Goal: Task Accomplishment & Management: Manage account settings

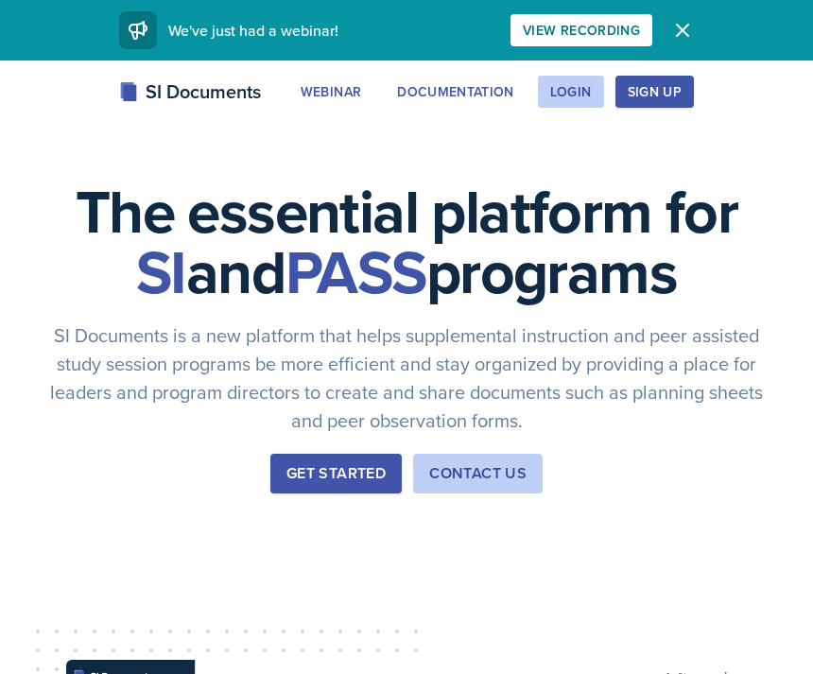
click at [583, 95] on div "Login" at bounding box center [571, 91] width 42 height 15
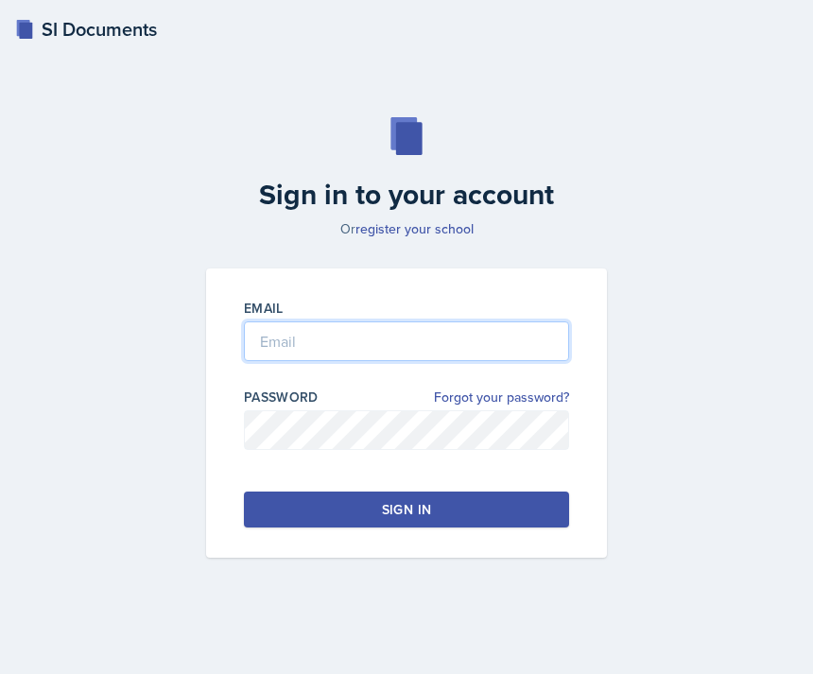
click at [413, 361] on input "email" at bounding box center [406, 341] width 325 height 40
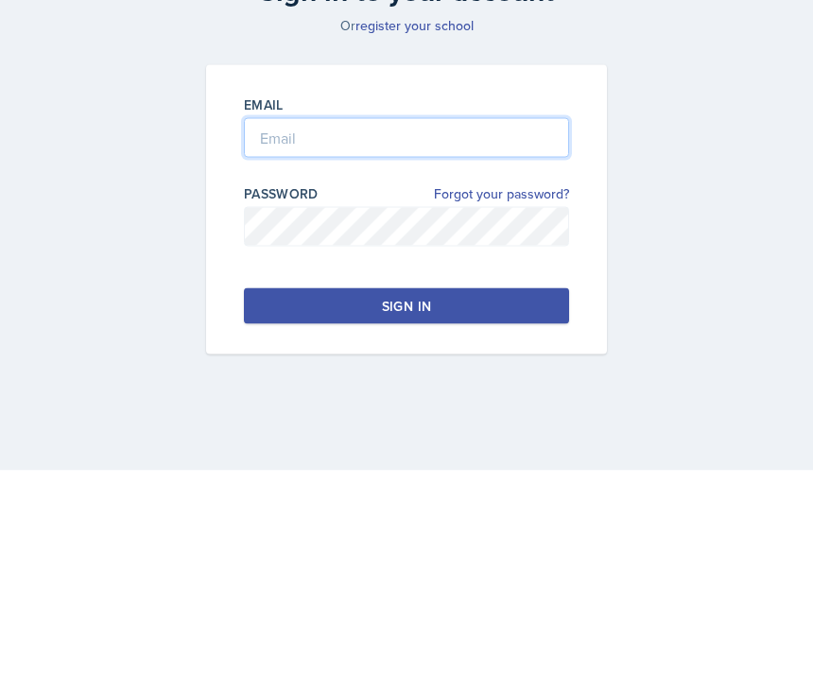
type input "ava.richardson200gmail.com"
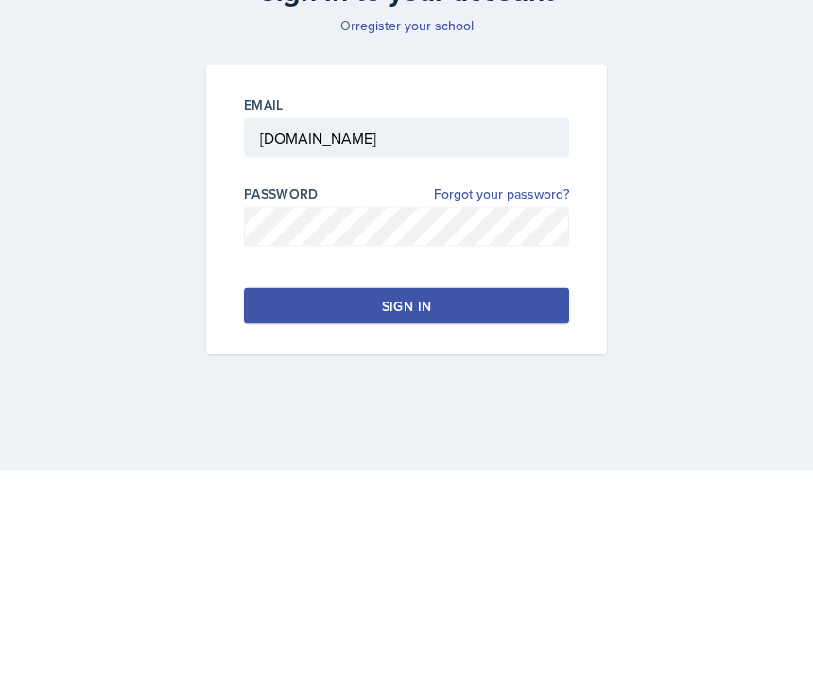
scroll to position [61, 0]
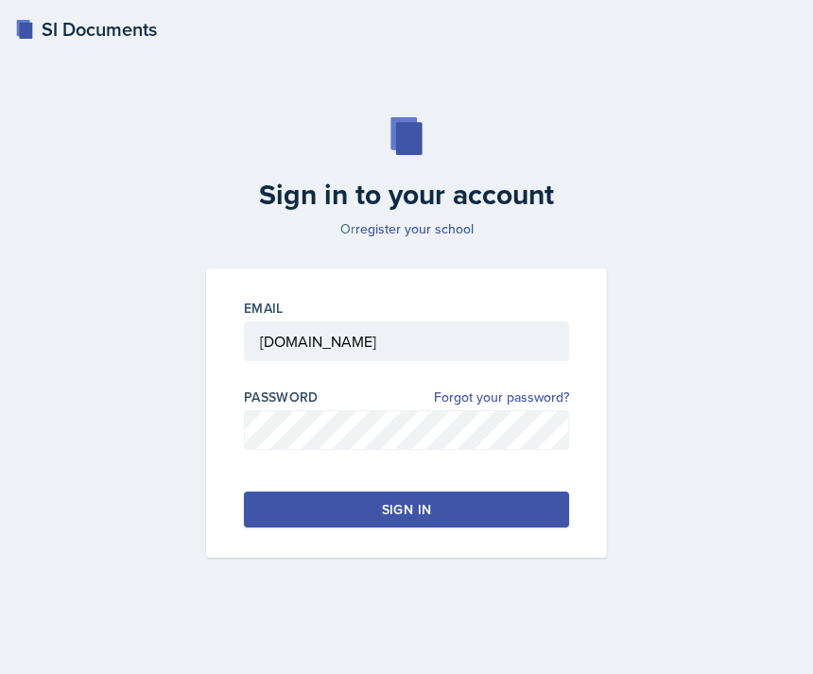
click at [473, 492] on button "Sign in" at bounding box center [406, 510] width 325 height 36
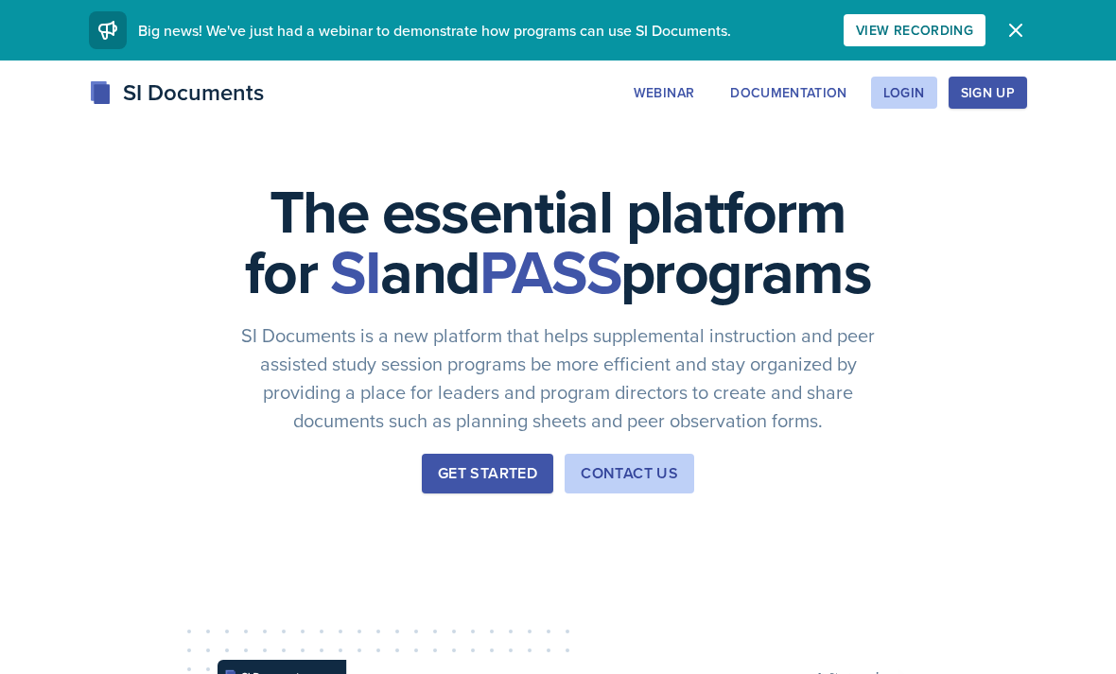
click at [839, 94] on div "Documentation" at bounding box center [788, 92] width 117 height 15
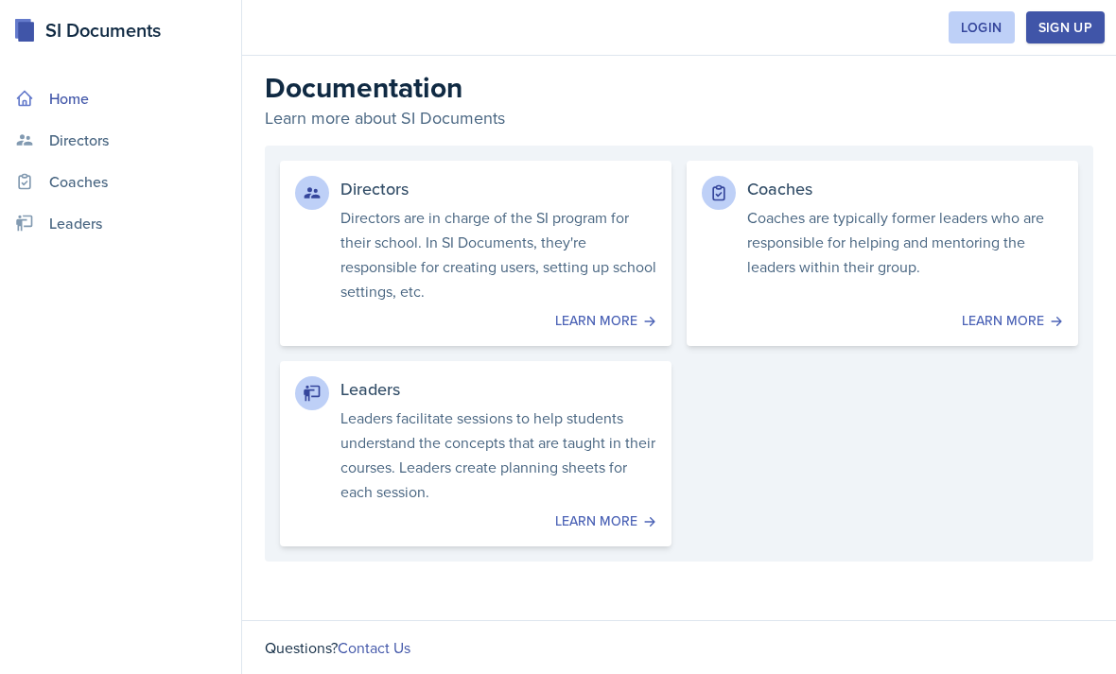
click at [1001, 26] on div "Login" at bounding box center [982, 27] width 42 height 15
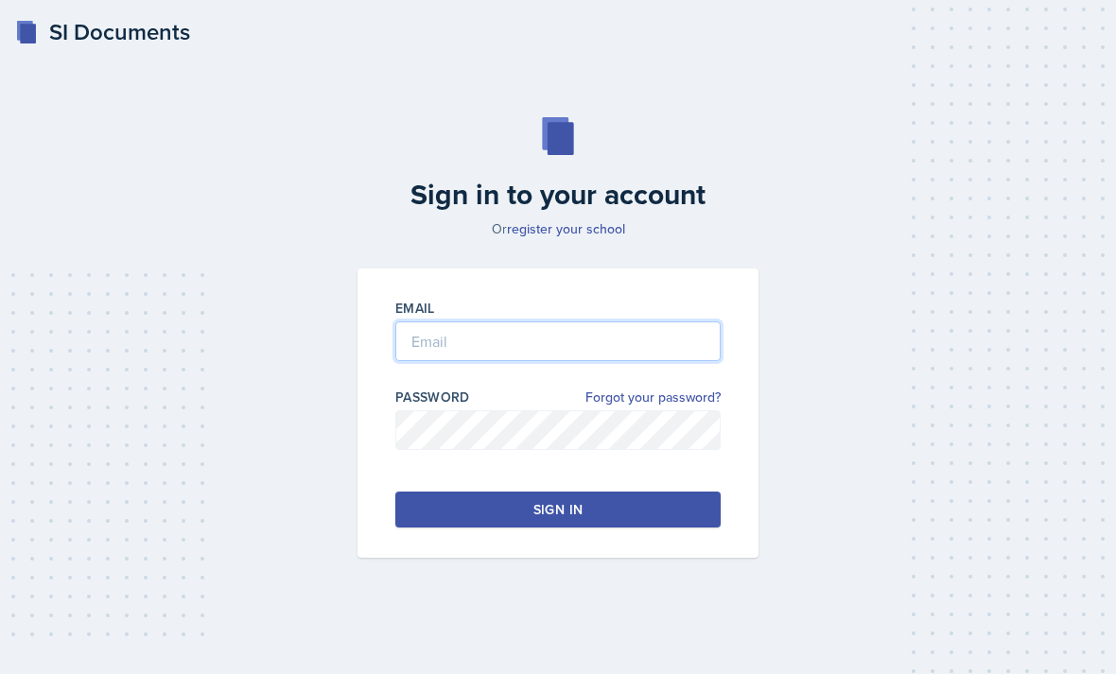
click at [620, 361] on input "email" at bounding box center [557, 341] width 325 height 40
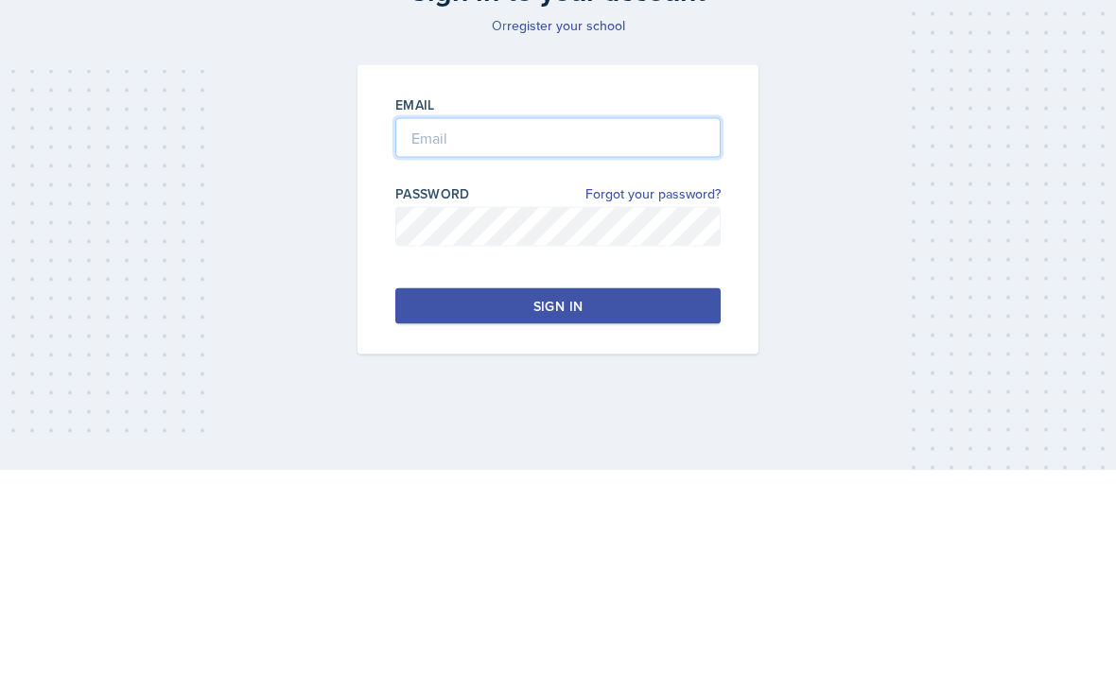
type input "[DOMAIN_NAME]"
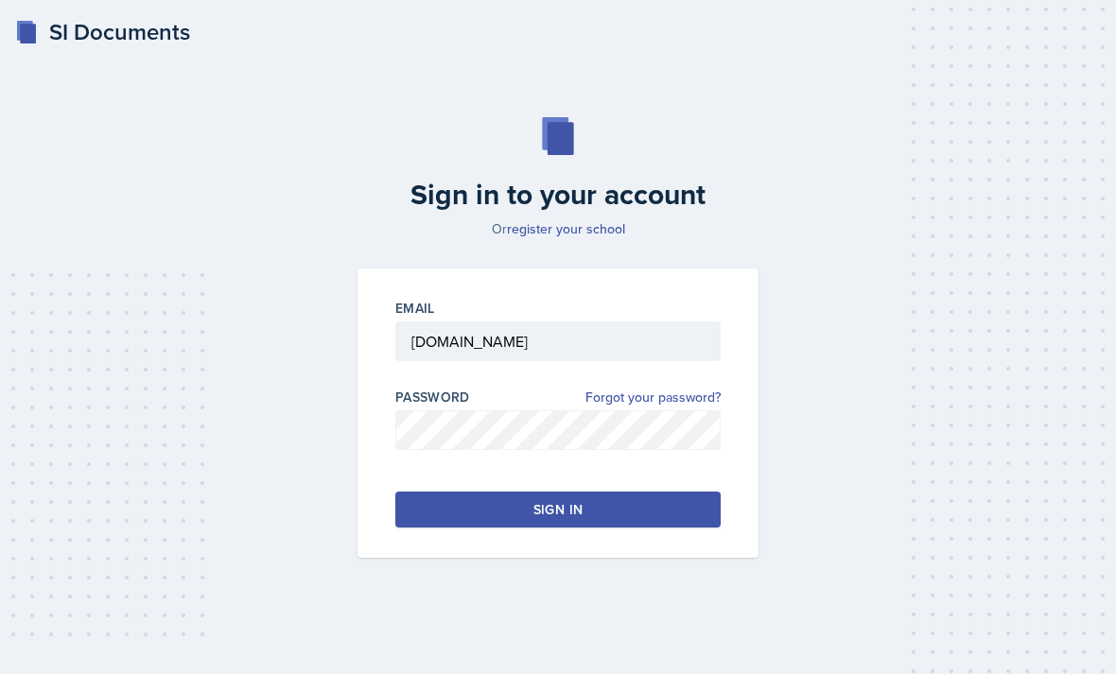
click at [643, 492] on button "Sign in" at bounding box center [557, 510] width 325 height 36
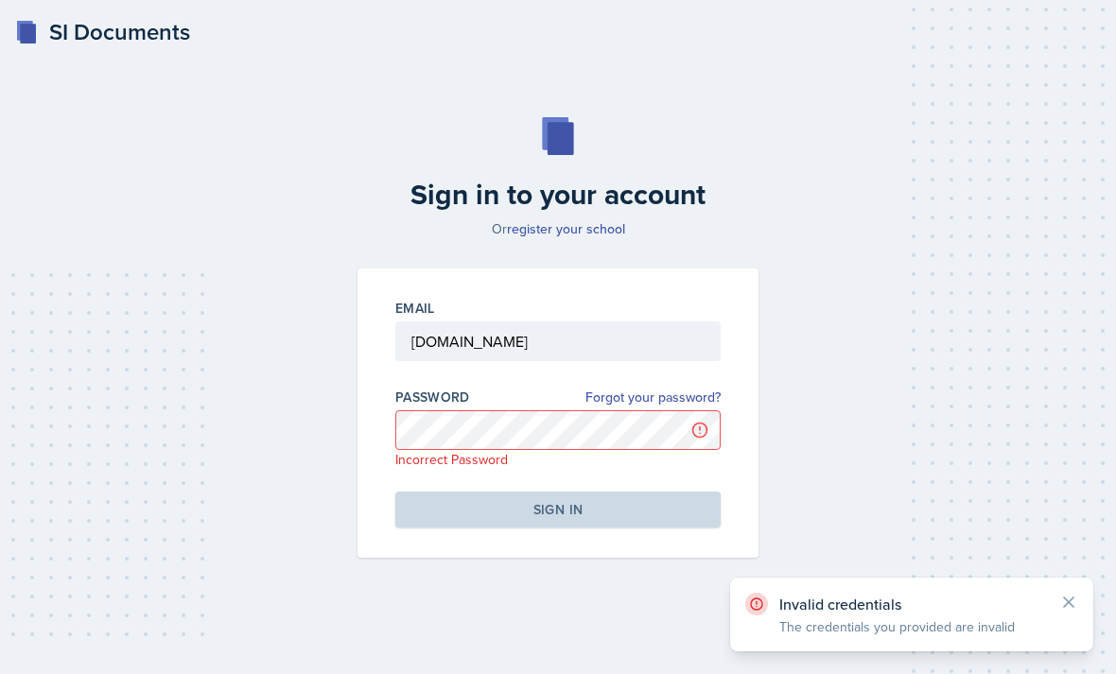
click at [662, 388] on link "Forgot your password?" at bounding box center [652, 398] width 135 height 20
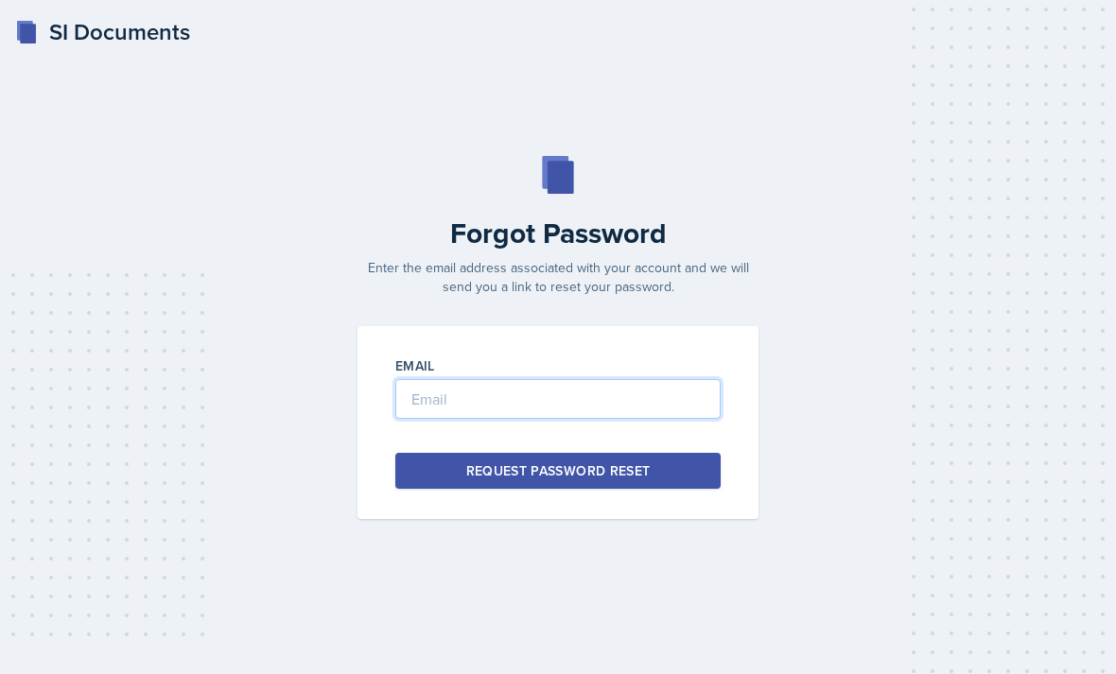
click at [611, 419] on input "email" at bounding box center [557, 399] width 325 height 40
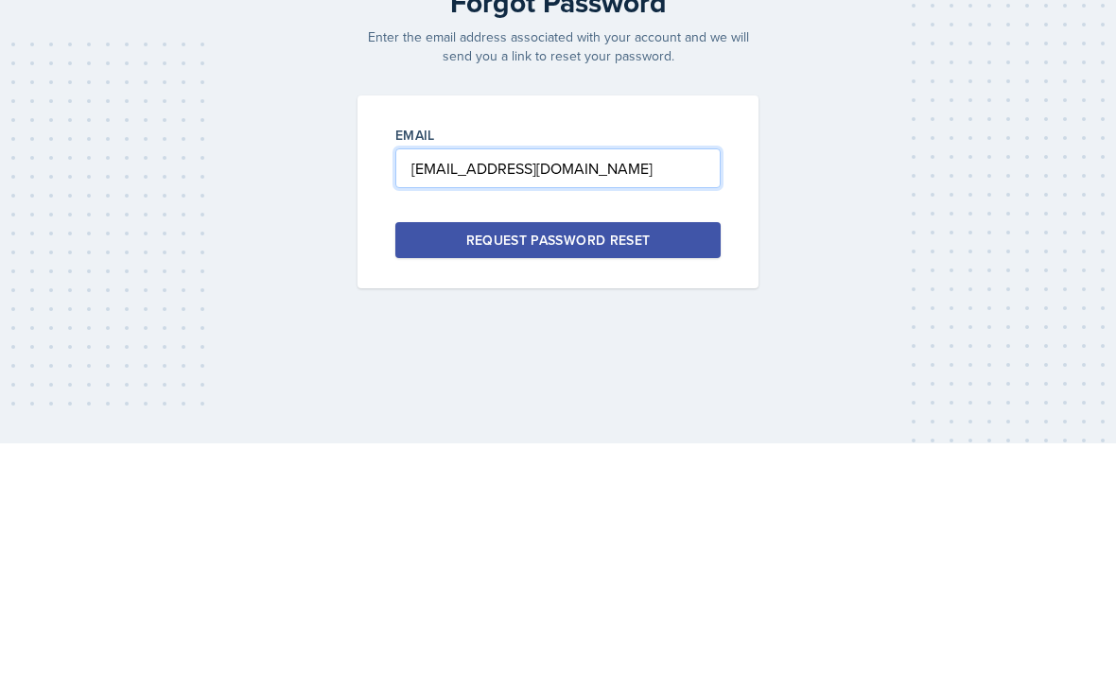
type input "[EMAIL_ADDRESS][DOMAIN_NAME]"
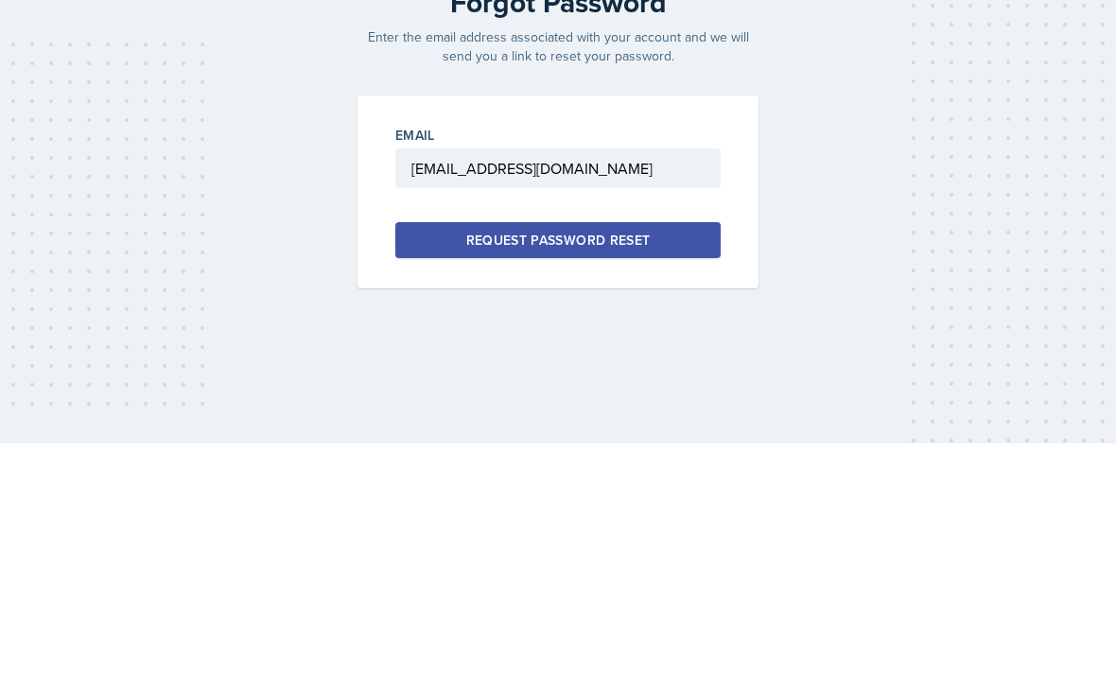
click at [645, 461] on div "Request Password Reset" at bounding box center [558, 470] width 184 height 19
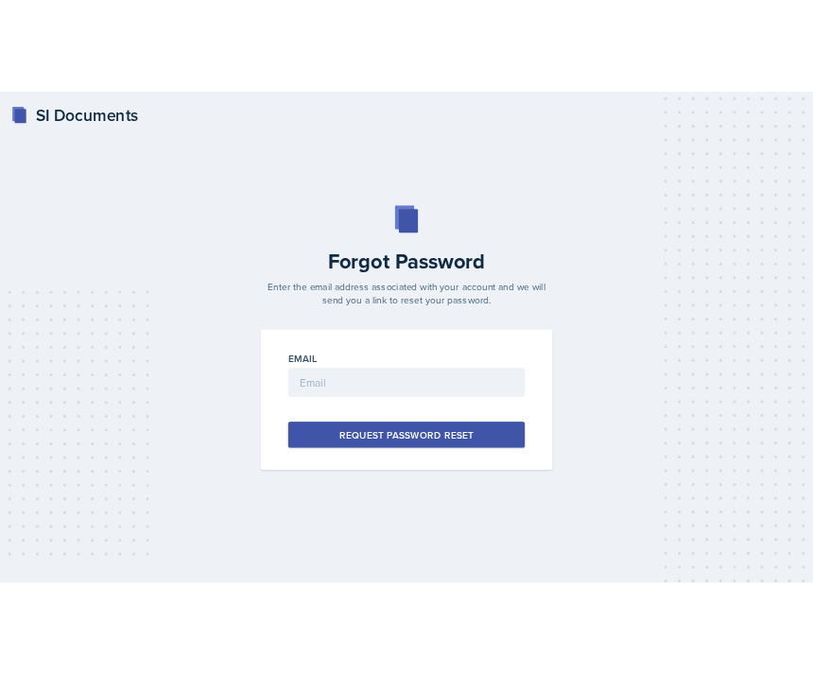
scroll to position [0, 0]
